Goal: Task Accomplishment & Management: Manage account settings

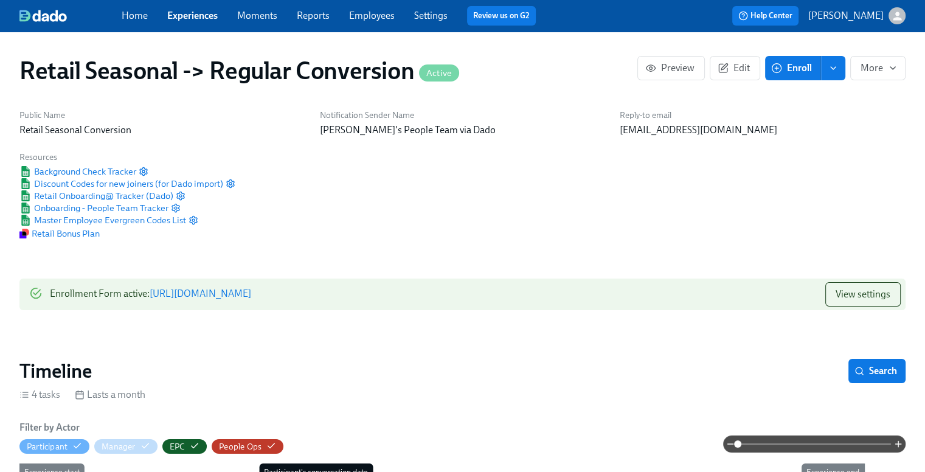
click at [195, 21] on link "Experiences" at bounding box center [192, 16] width 50 height 12
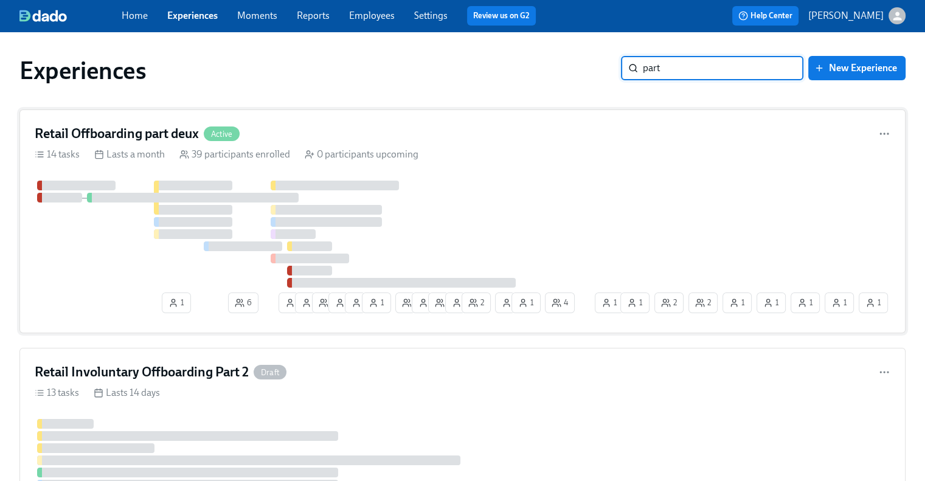
type input "part"
click at [181, 136] on h4 "Retail Offboarding part deux" at bounding box center [117, 134] width 164 height 18
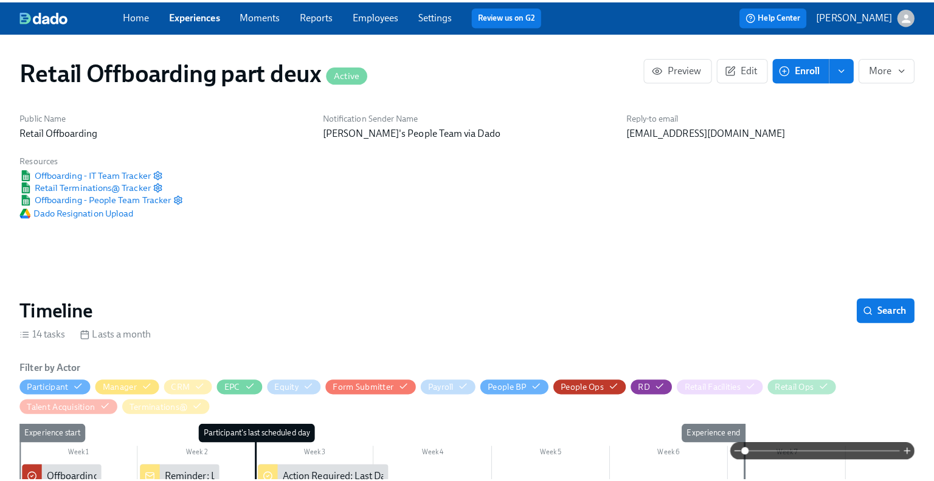
scroll to position [243, 0]
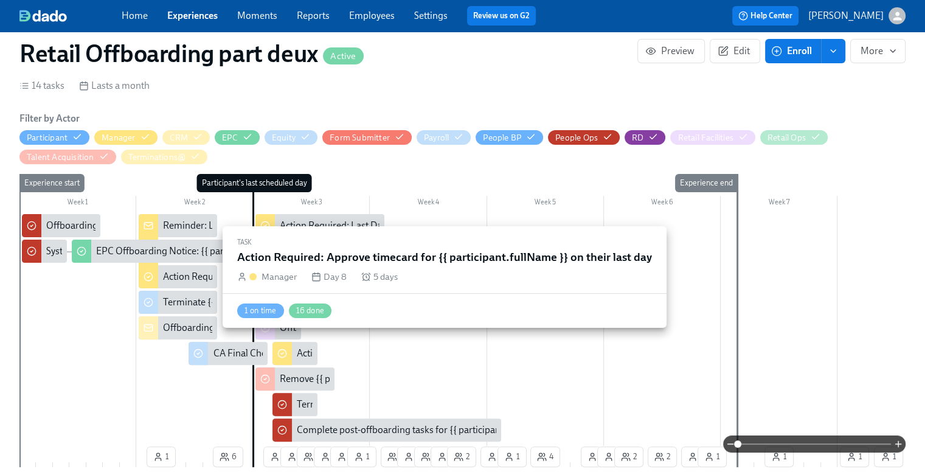
click at [182, 280] on div "Action Required: Approve timecard for {{ participant.fullName }} on their last …" at bounding box center [329, 276] width 333 height 13
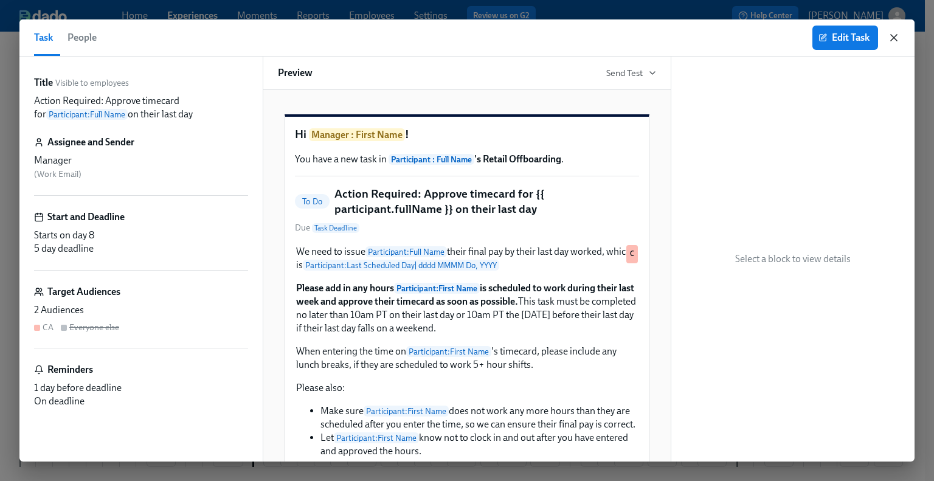
click at [893, 36] on icon "button" at bounding box center [894, 38] width 6 height 6
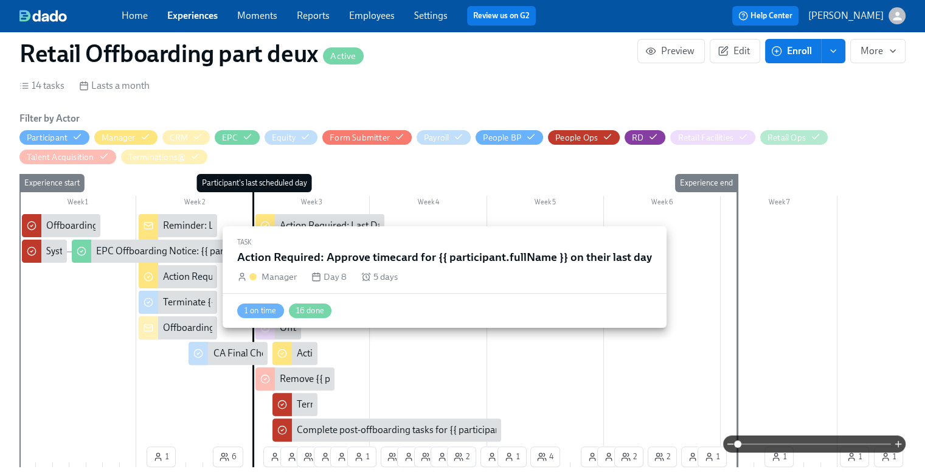
click at [184, 274] on div "Action Required: Approve timecard for {{ participant.fullName }} on their last …" at bounding box center [329, 276] width 333 height 13
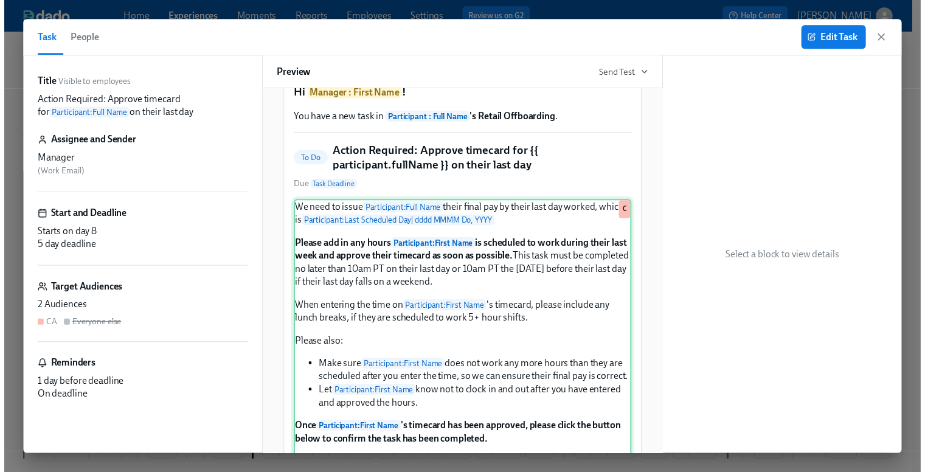
scroll to position [61, 0]
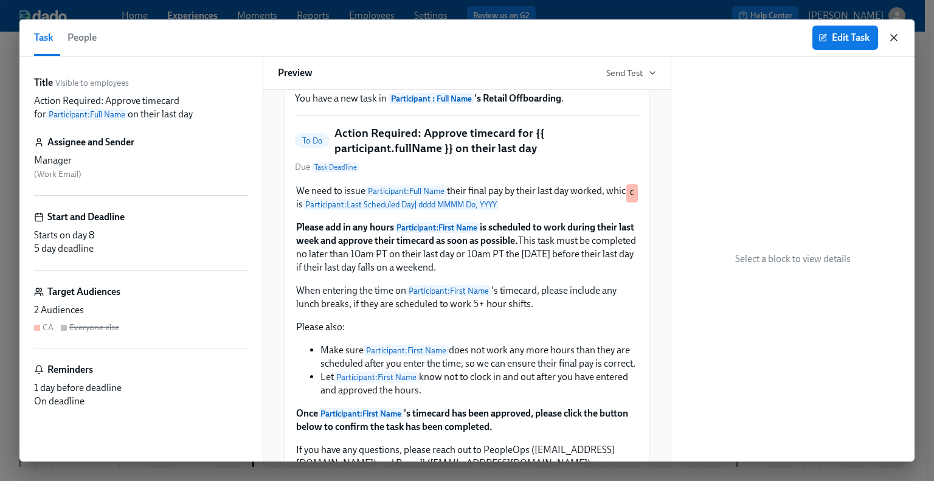
click at [892, 40] on icon "button" at bounding box center [894, 38] width 6 height 6
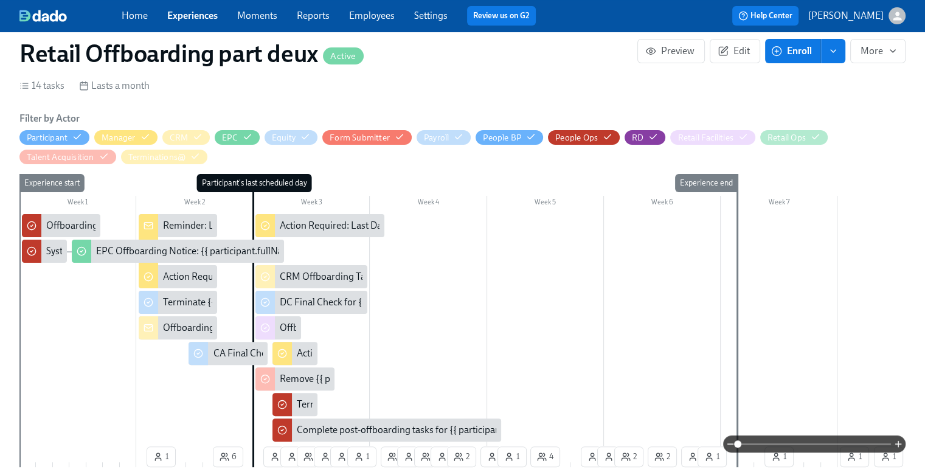
click at [204, 18] on link "Experiences" at bounding box center [192, 16] width 50 height 12
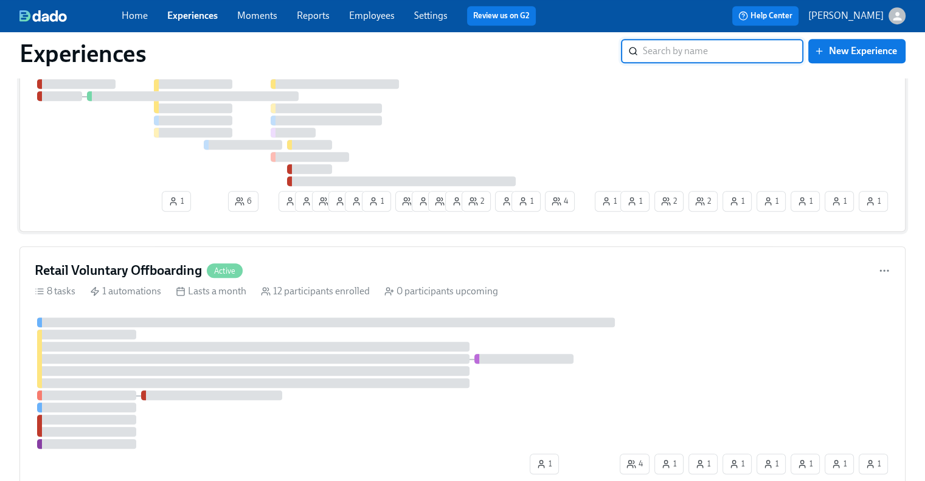
scroll to position [669, 0]
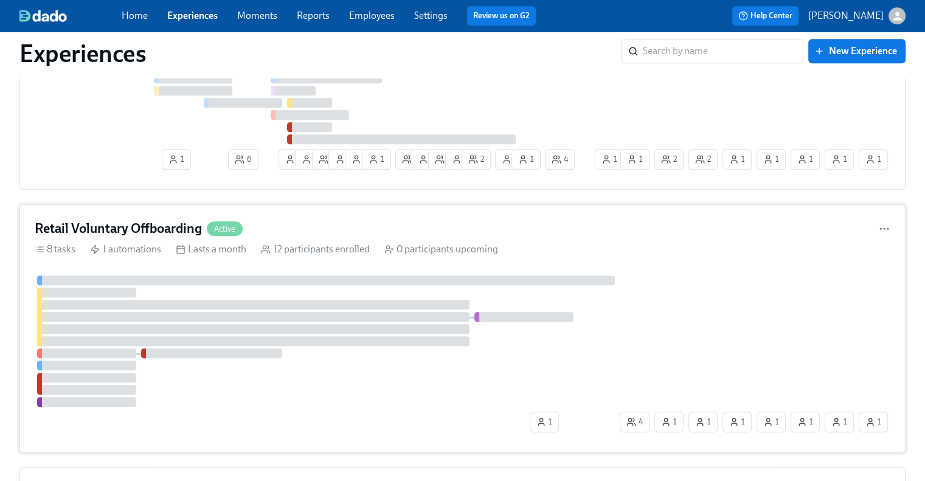
click at [184, 212] on div "Retail Voluntary Offboarding Active 8 tasks 1 automations Lasts a month 12 part…" at bounding box center [462, 328] width 886 height 248
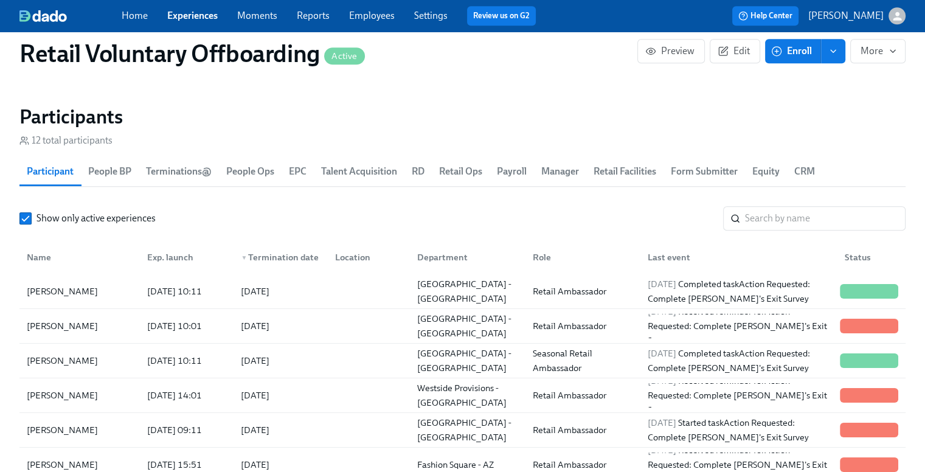
scroll to position [1217, 0]
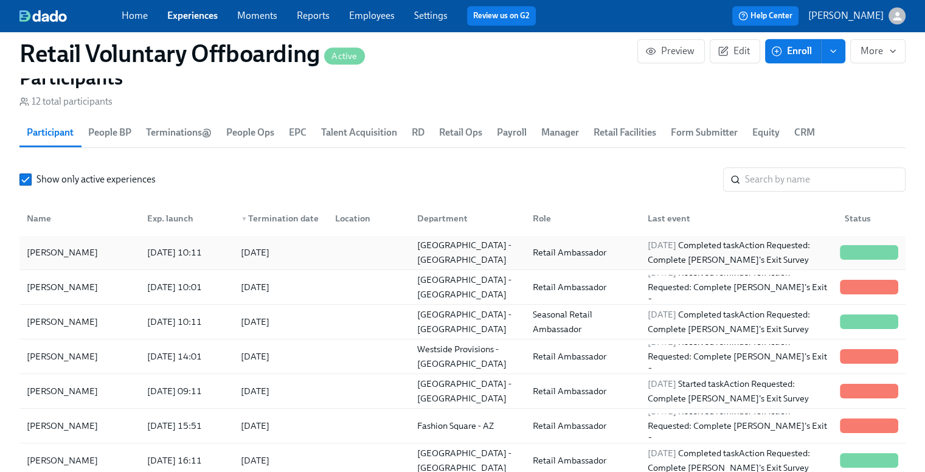
click at [102, 260] on div "[PERSON_NAME]" at bounding box center [80, 252] width 116 height 24
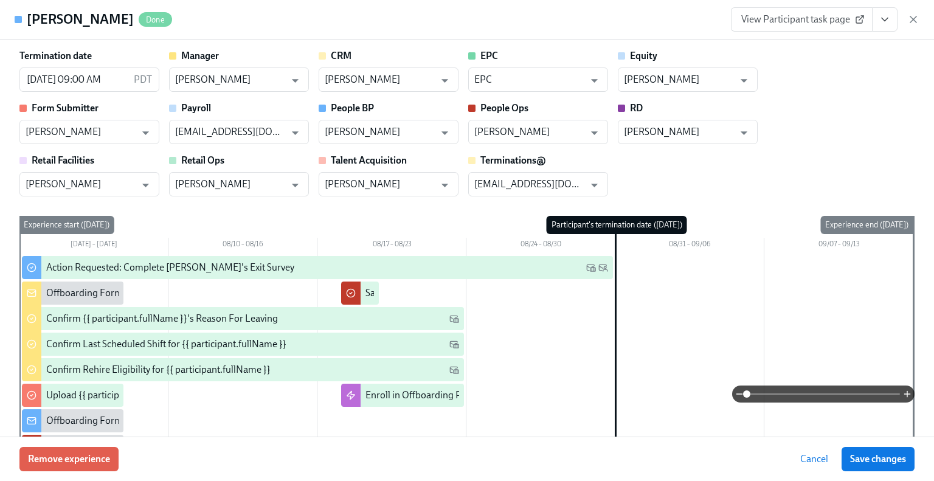
click at [884, 21] on icon "View task page" at bounding box center [885, 19] width 12 height 12
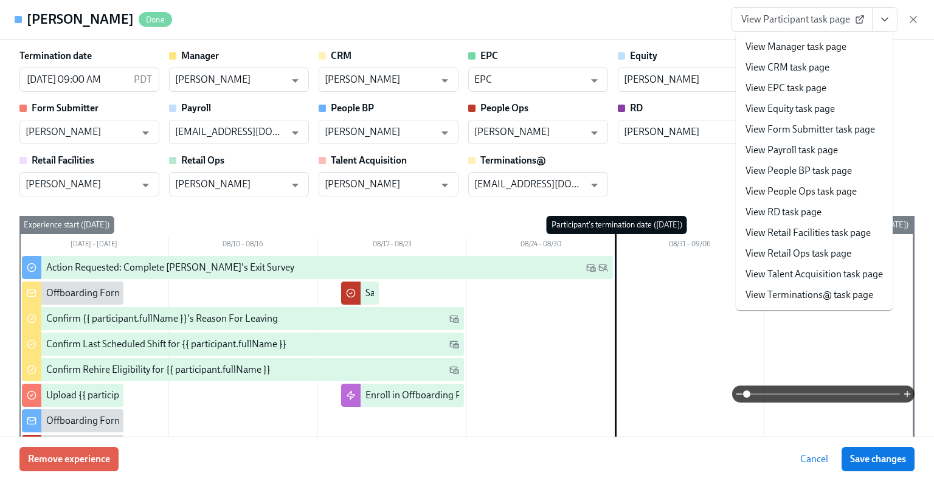
click at [831, 50] on link "View Manager task page" at bounding box center [796, 46] width 101 height 13
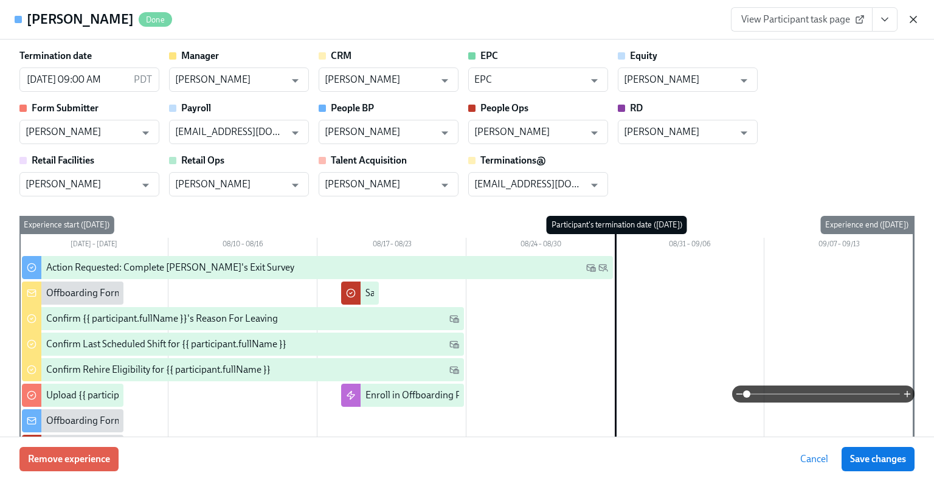
click at [911, 24] on icon "button" at bounding box center [914, 19] width 12 height 12
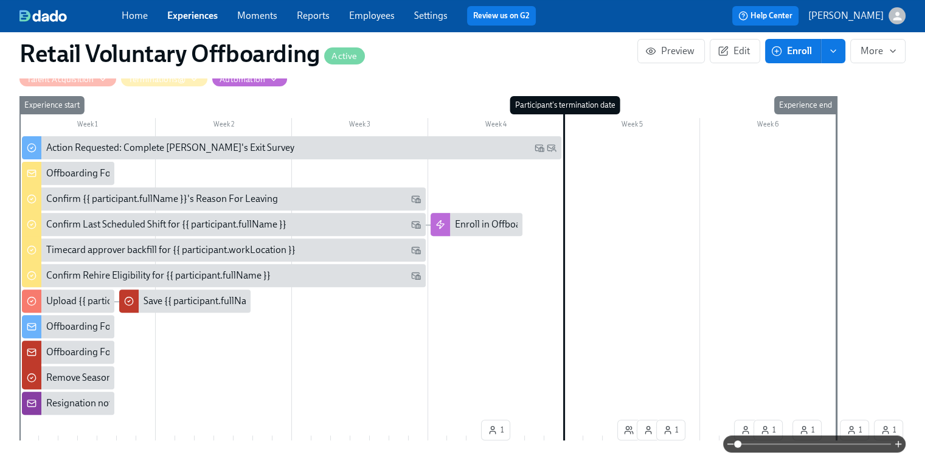
scroll to position [365, 0]
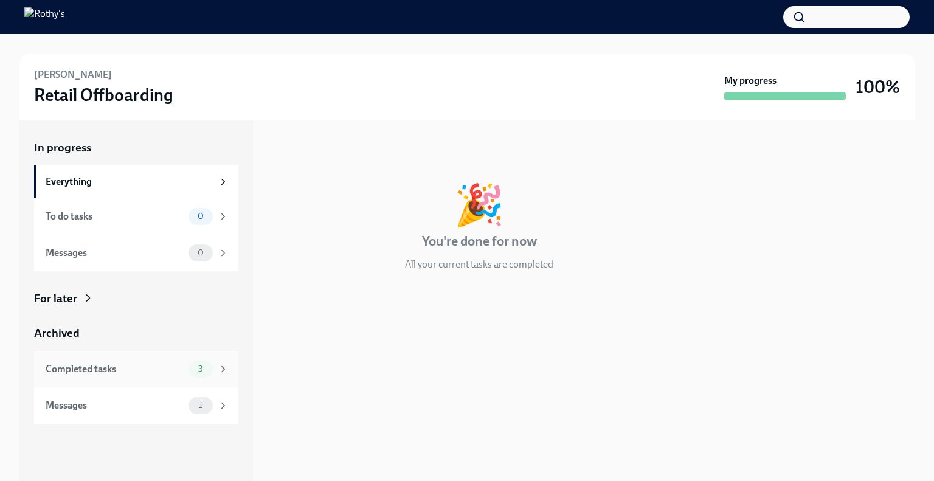
click at [156, 370] on div "Completed tasks" at bounding box center [115, 369] width 138 height 13
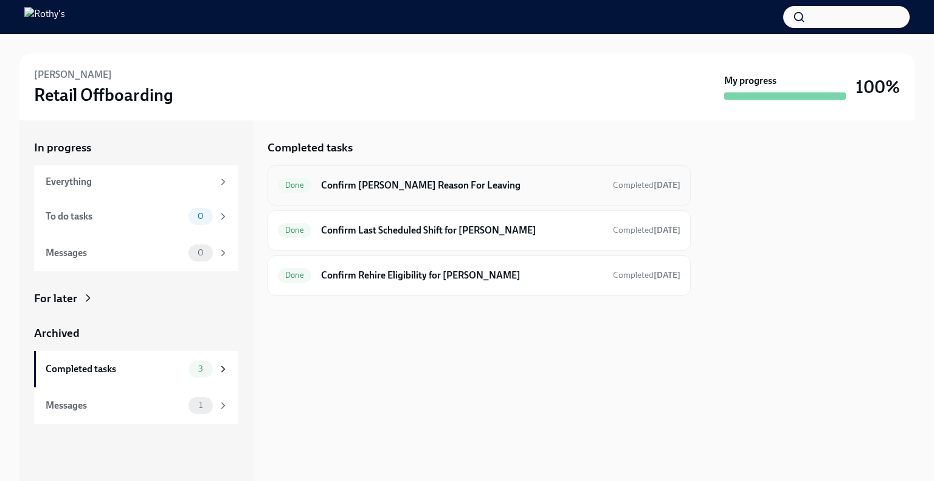
click at [536, 189] on h6 "Confirm Nicole Misley's Reason For Leaving" at bounding box center [462, 185] width 282 height 13
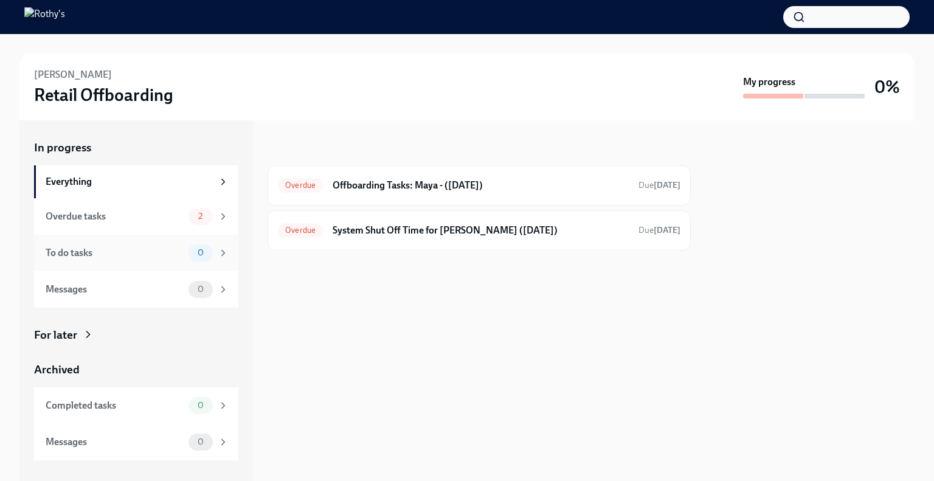
click at [80, 249] on div "To do tasks" at bounding box center [115, 252] width 138 height 13
